Goal: Information Seeking & Learning: Learn about a topic

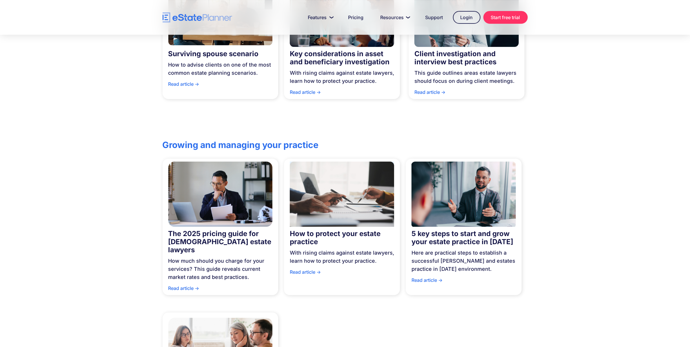
scroll to position [239, 0]
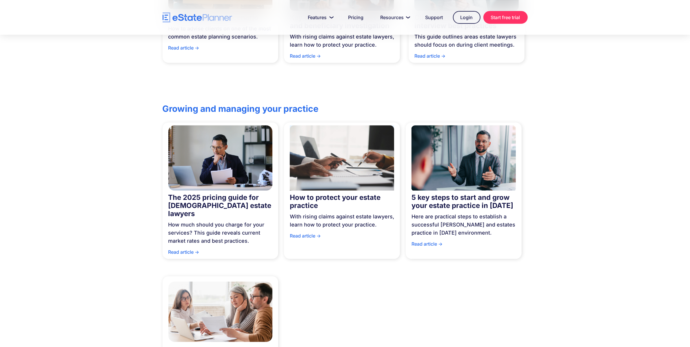
click at [402, 280] on div at bounding box center [345, 341] width 122 height 128
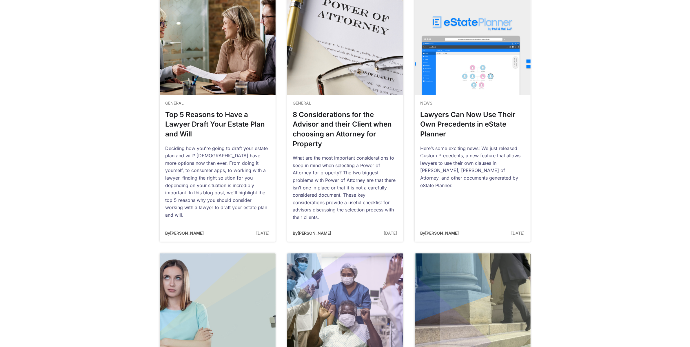
scroll to position [804, 0]
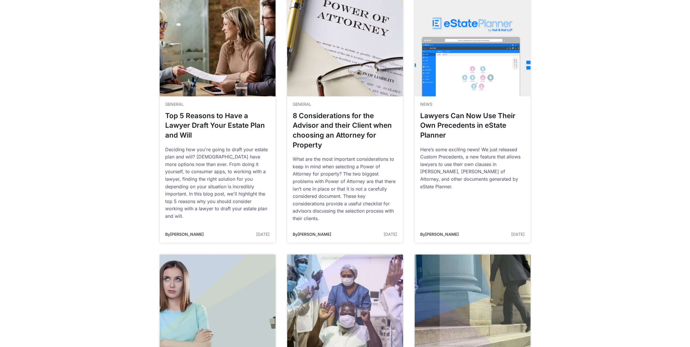
click at [215, 112] on link at bounding box center [218, 117] width 116 height 251
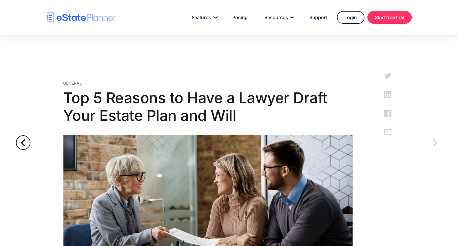
click at [23, 144] on div at bounding box center [23, 142] width 14 height 14
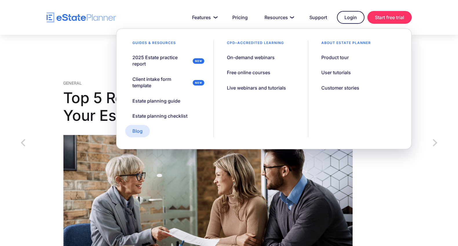
click at [142, 132] on link "Blog" at bounding box center [137, 131] width 25 height 12
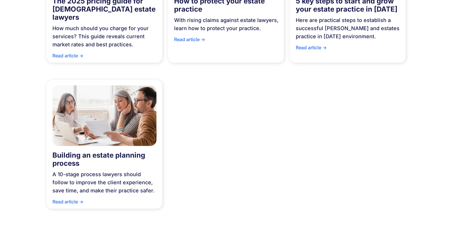
scroll to position [436, 0]
click at [71, 197] on div "Read article ->" at bounding box center [104, 202] width 104 height 11
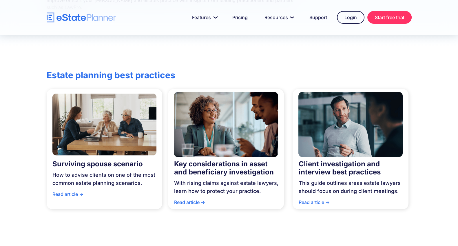
scroll to position [0, 0]
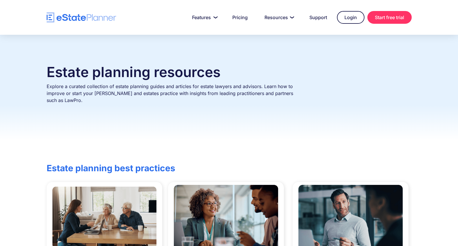
click at [122, 92] on p "Explore a curated collection of estate planning guides and articles for estate …" at bounding box center [175, 97] width 256 height 28
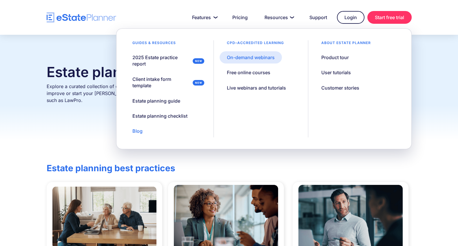
click at [262, 59] on div "On-demand webinars" at bounding box center [251, 57] width 48 height 6
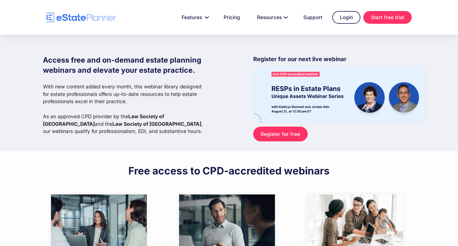
scroll to position [168, 0]
